Goal: Information Seeking & Learning: Learn about a topic

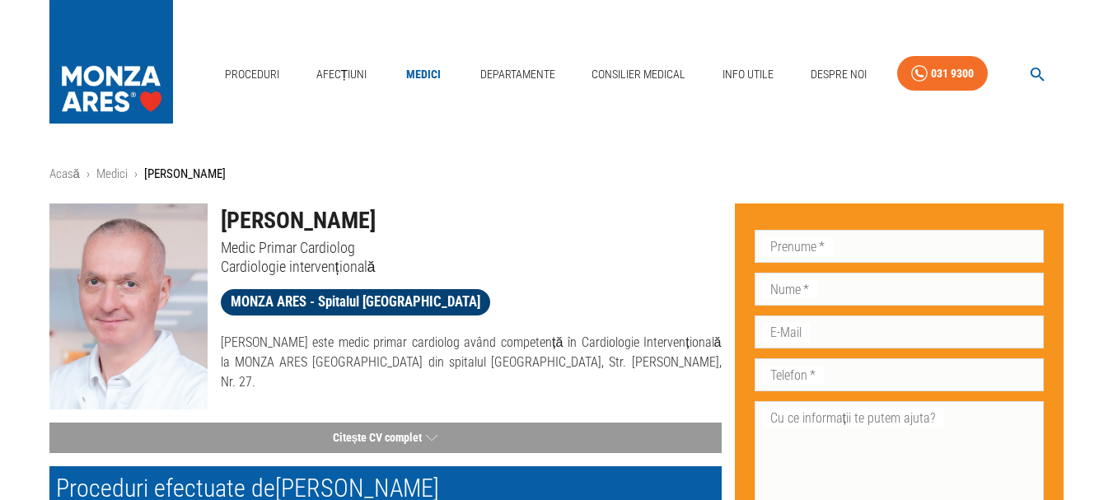
click at [345, 308] on span "MONZA ARES - Spitalul [GEOGRAPHIC_DATA]" at bounding box center [355, 302] width 269 height 21
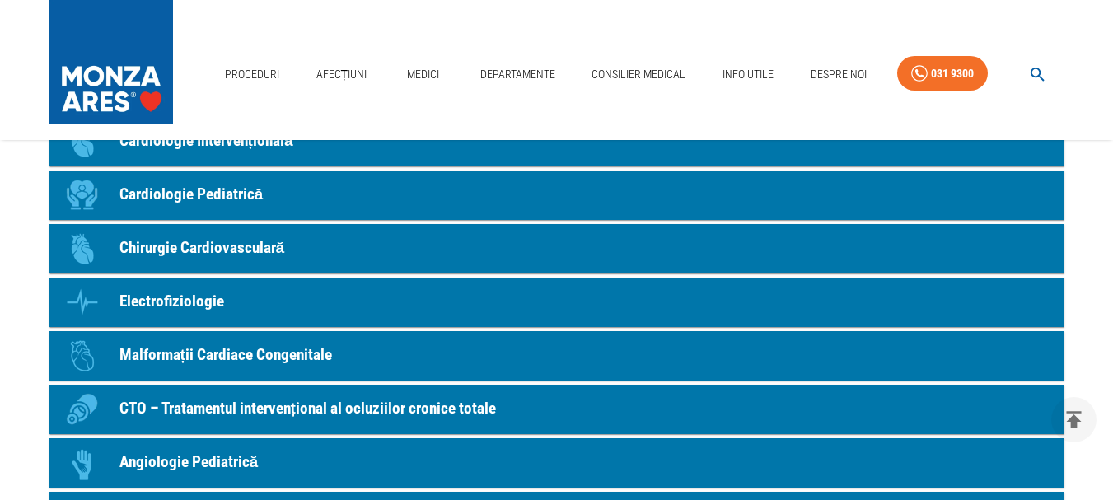
scroll to position [1483, 0]
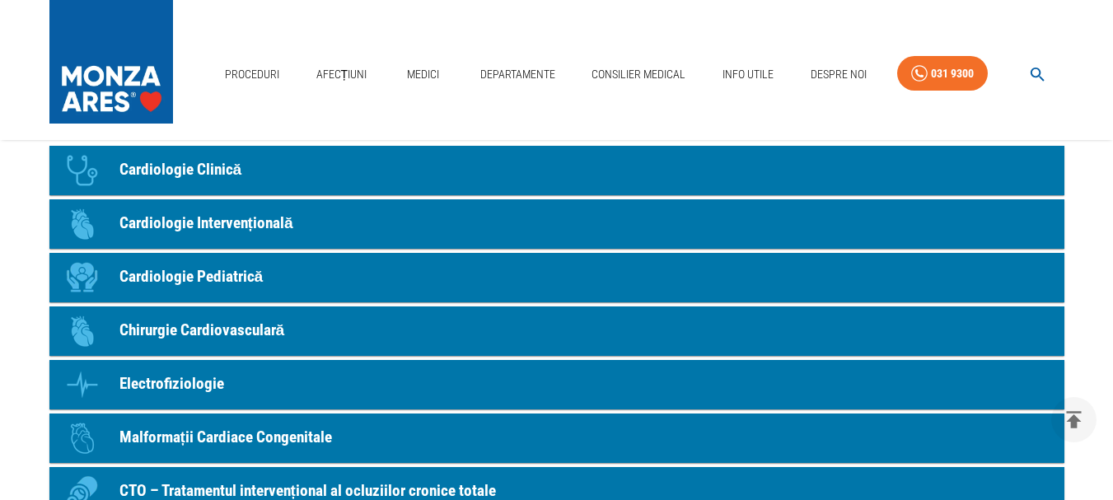
click at [267, 229] on p "Cardiologie Intervențională" at bounding box center [206, 224] width 174 height 24
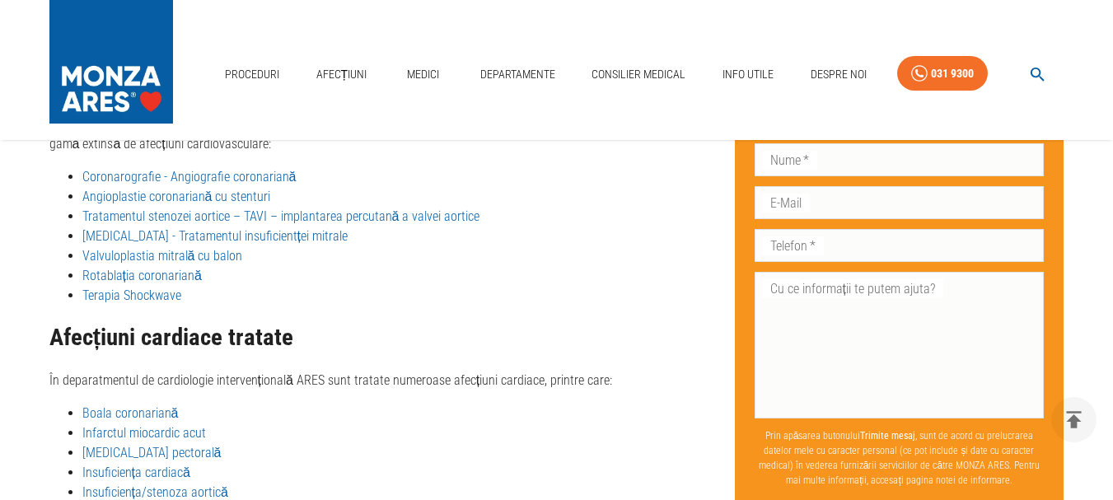
scroll to position [2522, 0]
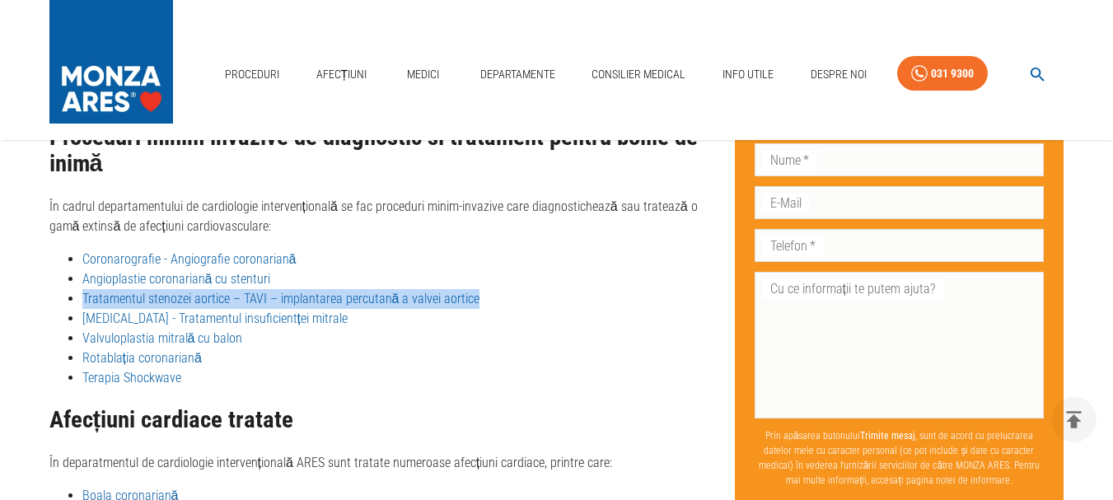
drag, startPoint x: 479, startPoint y: 259, endPoint x: 105, endPoint y: 262, distance: 374.1
click at [82, 289] on li "Tratamentul stenozei aortice – TAVI – implantarea percutană a valvei aortice" at bounding box center [401, 299] width 639 height 20
copy link "Tratamentul stenozei aortice – TAVI – implantarea percutană a valvei aortice"
click at [847, 77] on link "Despre Noi" at bounding box center [838, 75] width 69 height 34
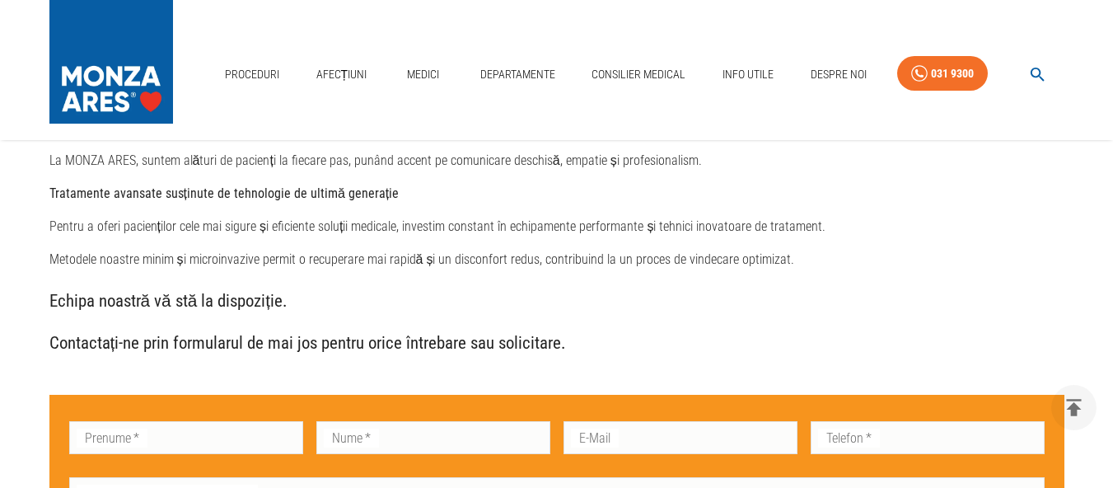
scroll to position [3790, 0]
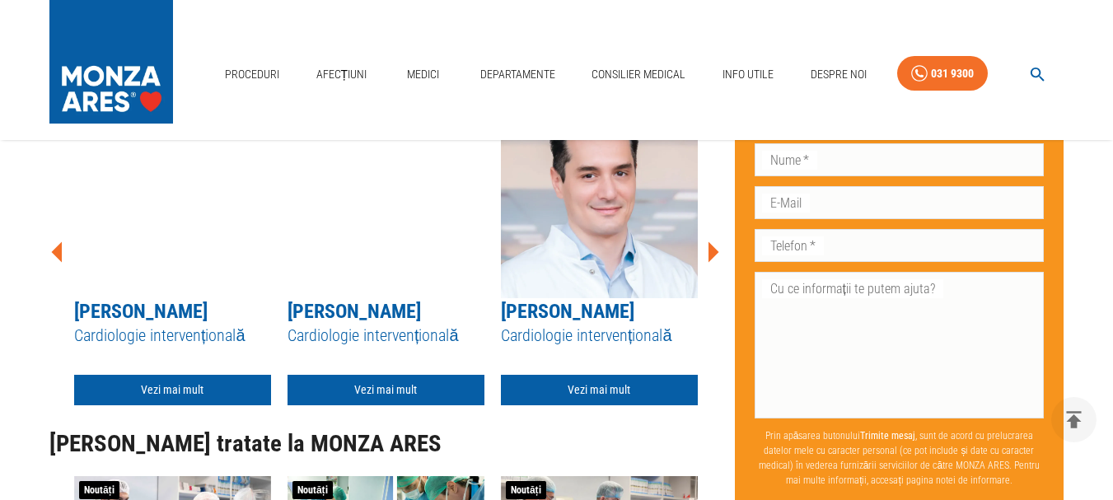
scroll to position [4614, 0]
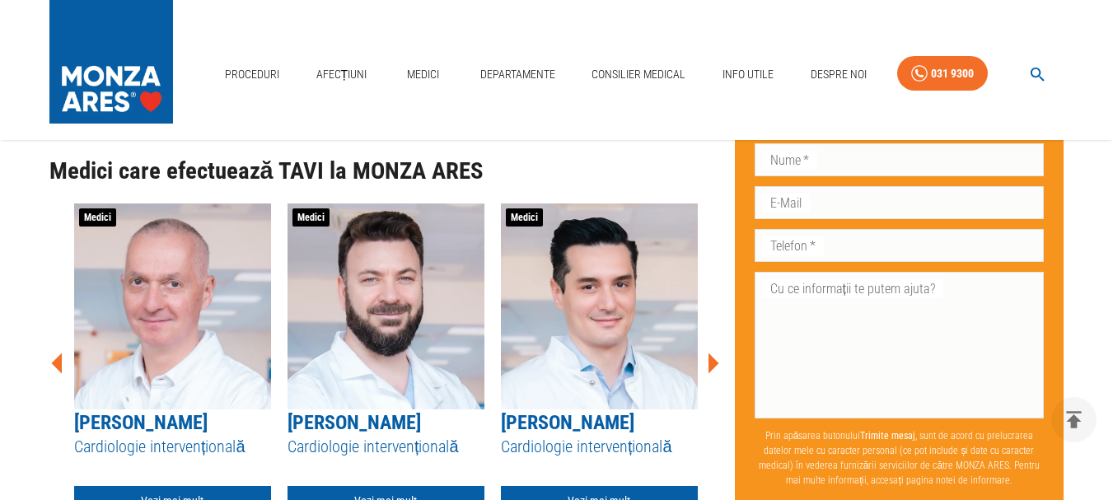
click at [156, 428] on link "[PERSON_NAME]" at bounding box center [140, 422] width 133 height 23
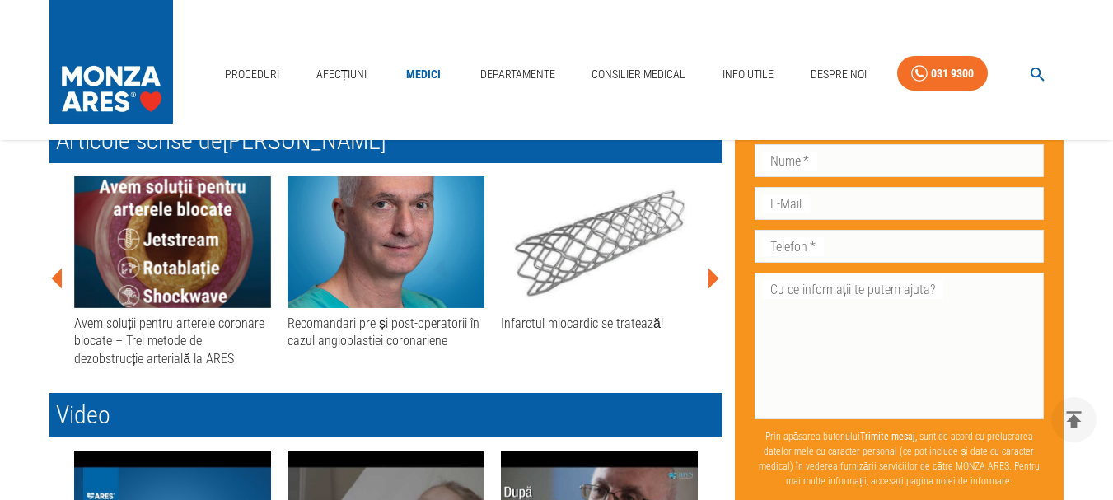
scroll to position [742, 0]
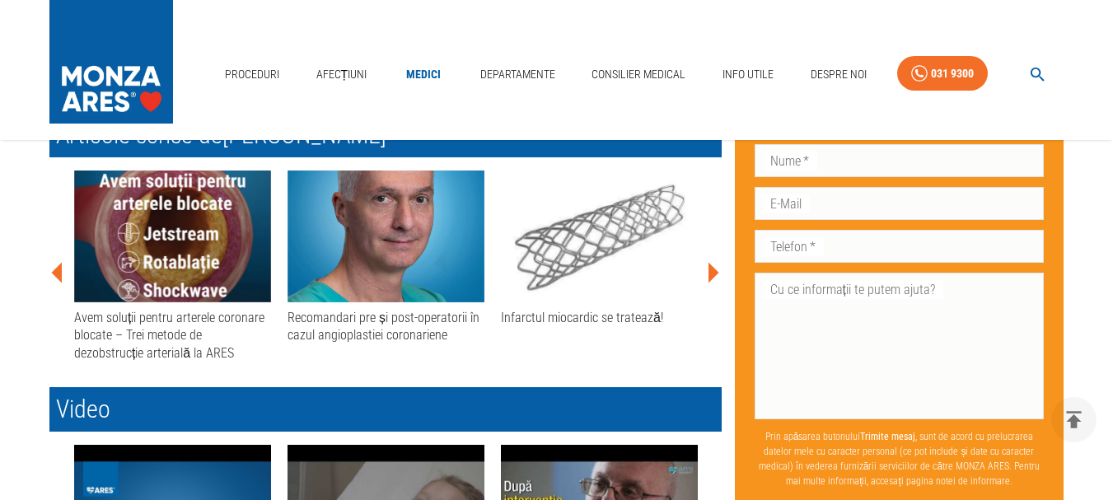
click at [397, 325] on div "Recomandari pre și post-operatorii în cazul angioplastiei coronariene" at bounding box center [386, 326] width 197 height 35
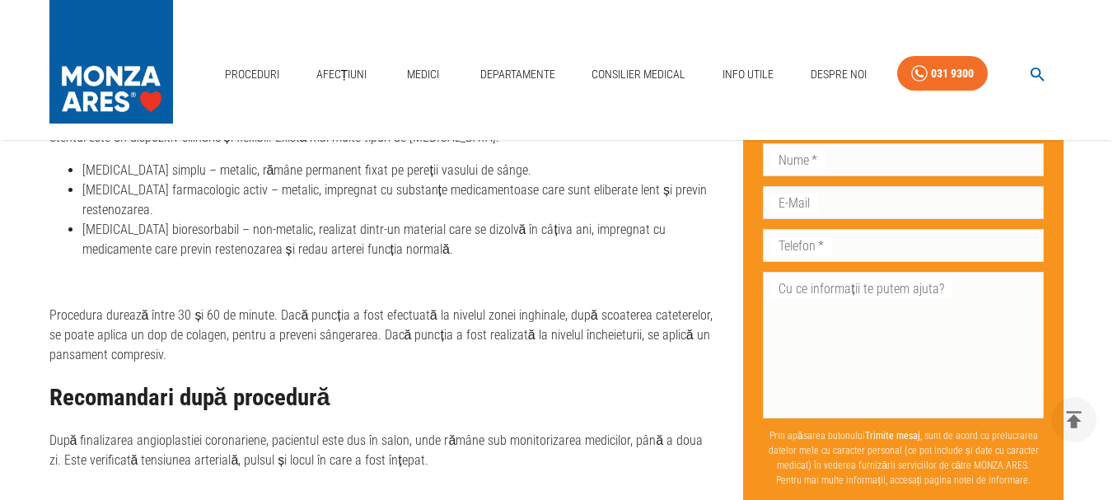
scroll to position [1813, 0]
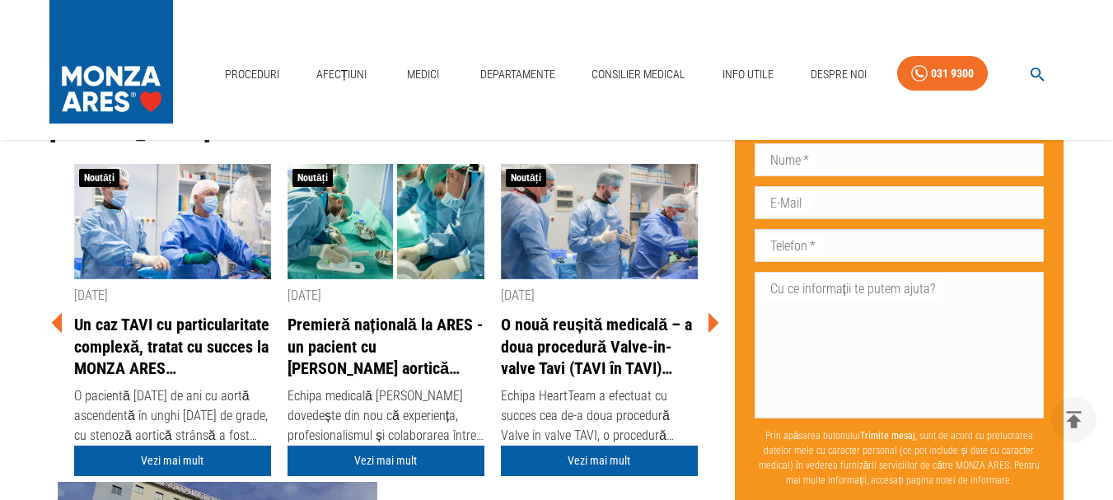
scroll to position [4864, 0]
